Goal: Task Accomplishment & Management: Manage account settings

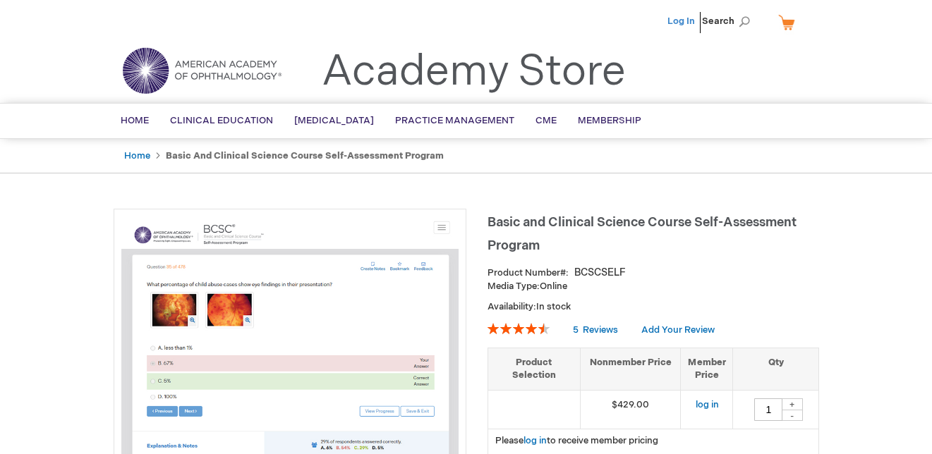
click at [693, 23] on link "Log In" at bounding box center [681, 21] width 28 height 11
click at [615, 17] on span "[PERSON_NAME]" at bounding box center [611, 21] width 78 height 11
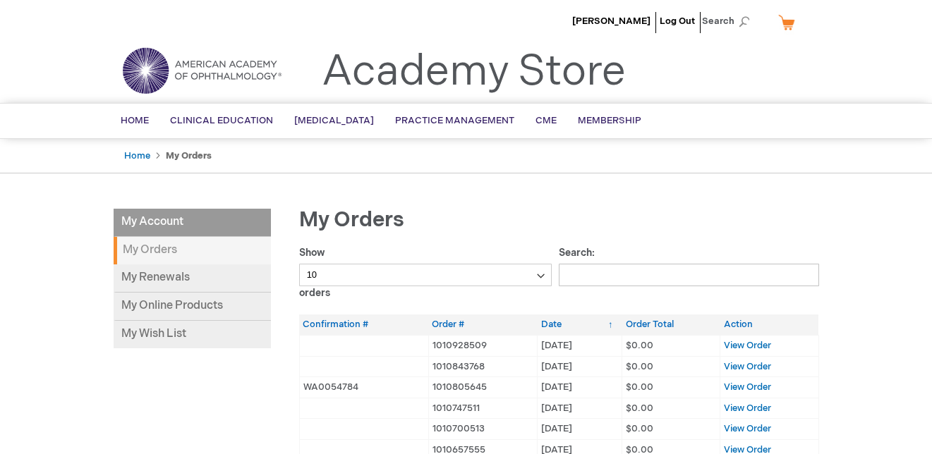
scroll to position [71, 0]
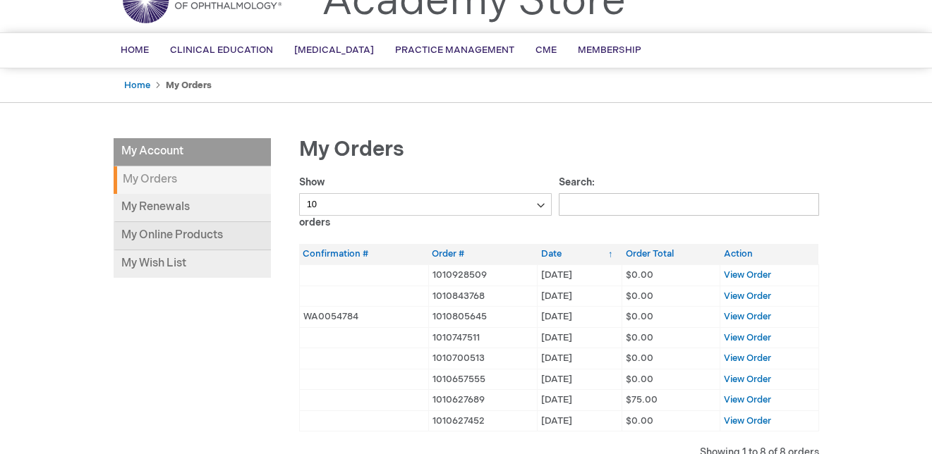
click at [191, 241] on link "My Online Products" at bounding box center [192, 236] width 157 height 28
